Goal: Information Seeking & Learning: Find specific fact

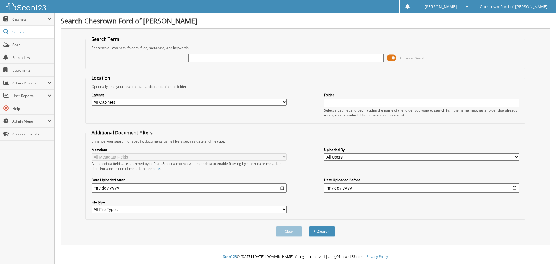
click at [224, 55] on input "text" at bounding box center [285, 58] width 195 height 9
type input "A58526"
click at [309, 226] on button "Search" at bounding box center [322, 231] width 26 height 11
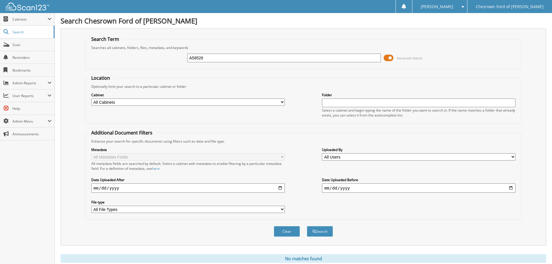
drag, startPoint x: 236, startPoint y: 59, endPoint x: 181, endPoint y: 57, distance: 55.1
click at [183, 56] on div "A58526 Advanced Search" at bounding box center [303, 58] width 430 height 16
type input "JAXSON RICKEY"
click at [307, 226] on button "Search" at bounding box center [320, 231] width 26 height 11
click at [228, 57] on input "[PERSON_NAME]" at bounding box center [284, 58] width 194 height 9
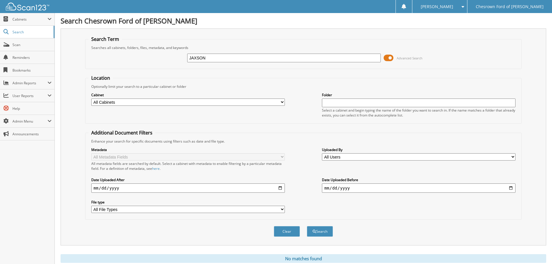
type input "JAXSON"
click at [307, 226] on button "Search" at bounding box center [320, 231] width 26 height 11
drag, startPoint x: 217, startPoint y: 57, endPoint x: 169, endPoint y: 54, distance: 48.5
click at [169, 54] on div "JAXSON Advanced Search" at bounding box center [303, 58] width 430 height 16
type input "RICKEY"
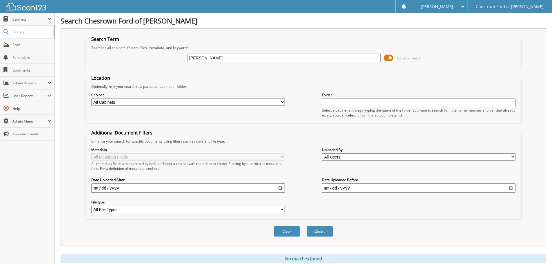
click at [307, 226] on button "Search" at bounding box center [320, 231] width 26 height 11
